Goal: Check status: Check status

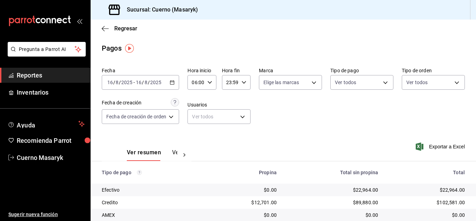
click at [210, 79] on div "06:00 Hora inicio" at bounding box center [201, 82] width 29 height 15
click at [197, 103] on button "06" at bounding box center [195, 100] width 11 height 14
click at [352, 107] on div at bounding box center [238, 110] width 476 height 221
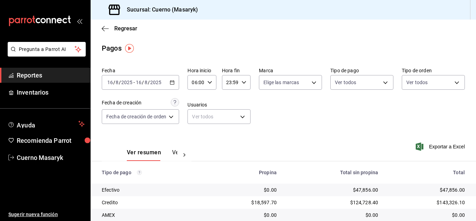
click at [212, 84] on icon "button" at bounding box center [209, 82] width 5 height 5
click at [195, 116] on span "07" at bounding box center [195, 117] width 3 height 6
type input "07:00"
click at [280, 116] on div at bounding box center [238, 110] width 476 height 221
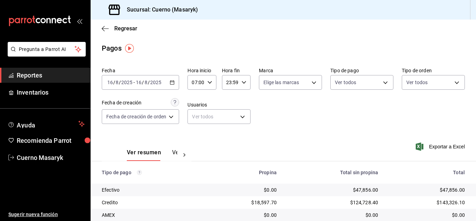
click at [213, 80] on div "07:00 Hora inicio" at bounding box center [201, 82] width 29 height 15
click at [194, 122] on button "06" at bounding box center [195, 118] width 11 height 14
type input "06:00"
click at [335, 148] on div at bounding box center [238, 110] width 476 height 221
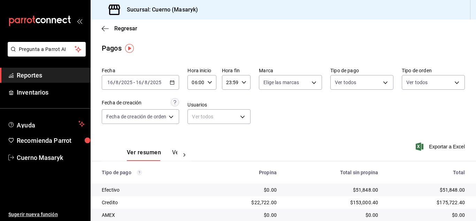
click at [324, 116] on div "Fecha [DATE] [DATE] - [DATE] [DATE] Hora inicio 06:00 Hora inicio Hora fin 23:5…" at bounding box center [283, 98] width 363 height 68
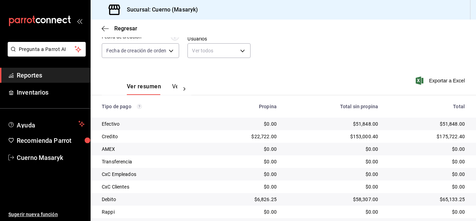
scroll to position [100, 0]
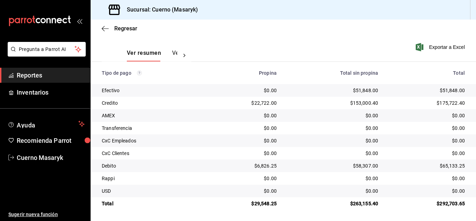
click at [219, 53] on div "Ver resumen Ver pagos Exportar a Excel" at bounding box center [283, 51] width 385 height 37
click at [218, 53] on div "Ver resumen Ver pagos Exportar a Excel" at bounding box center [283, 51] width 385 height 37
